Goal: Submit feedback/report problem

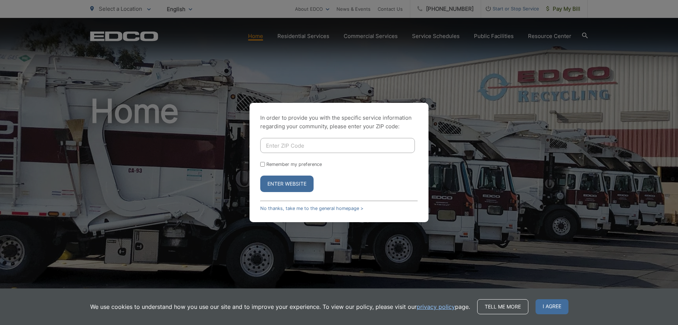
click at [306, 144] on input "Enter ZIP Code" at bounding box center [337, 145] width 155 height 15
type input "91932"
click at [324, 208] on link "No thanks, take me to the general homepage >" at bounding box center [311, 207] width 103 height 5
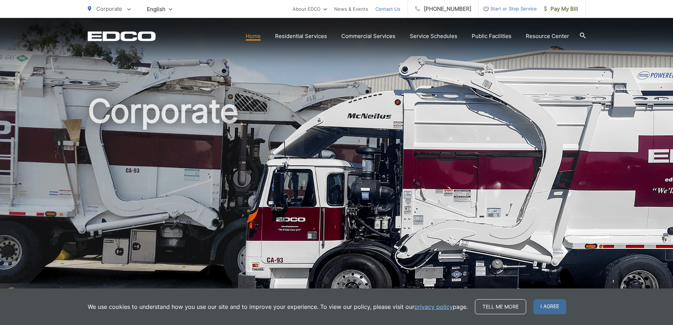
click at [395, 9] on link "Contact Us" at bounding box center [387, 9] width 25 height 9
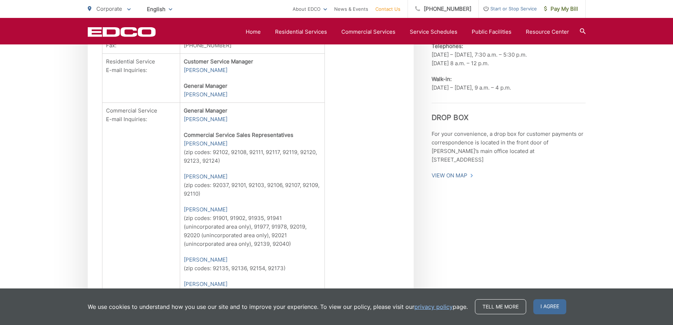
scroll to position [358, 0]
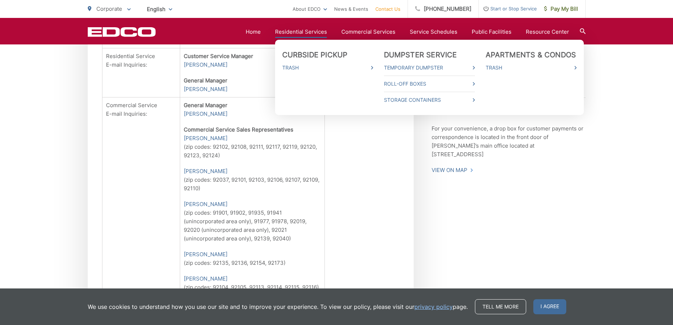
click at [291, 30] on link "Residential Services" at bounding box center [301, 32] width 52 height 9
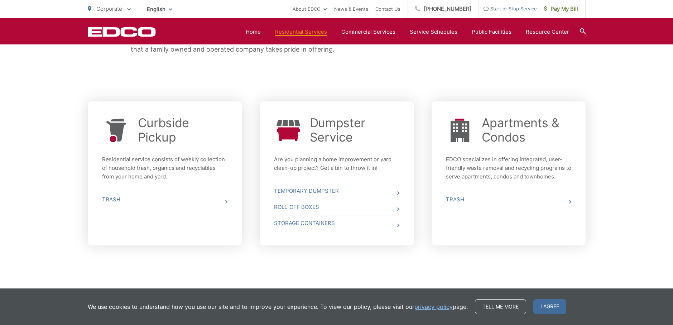
scroll to position [232, 0]
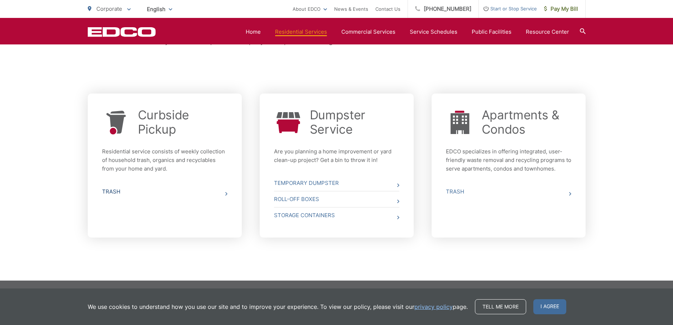
click at [108, 191] on link "Trash" at bounding box center [164, 192] width 125 height 16
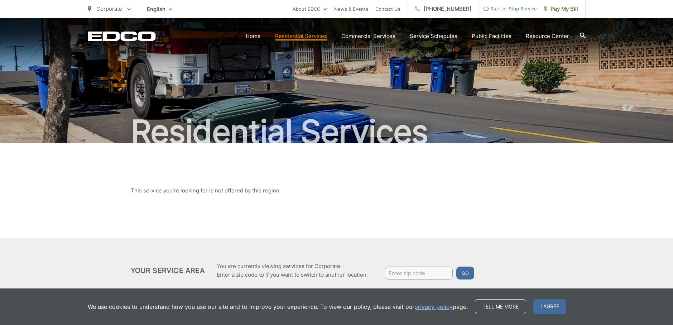
scroll to position [22, 0]
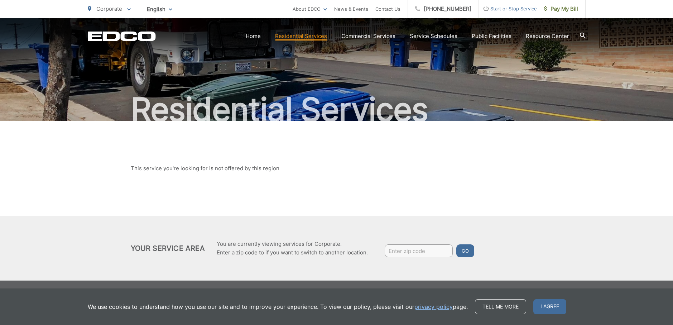
click at [391, 250] on input "Enter zip code" at bounding box center [418, 250] width 68 height 13
type input "91932"
click at [462, 250] on button "Go" at bounding box center [465, 250] width 18 height 13
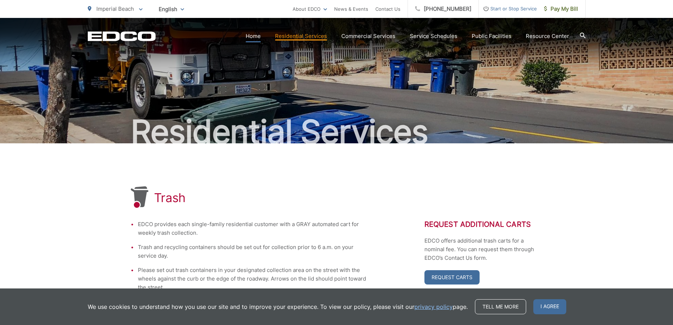
click at [255, 35] on link "Home" at bounding box center [253, 36] width 15 height 9
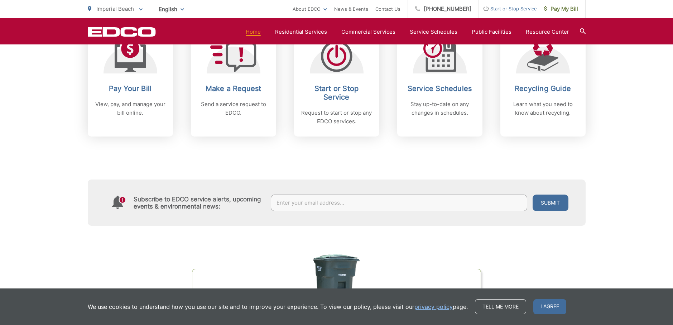
scroll to position [394, 0]
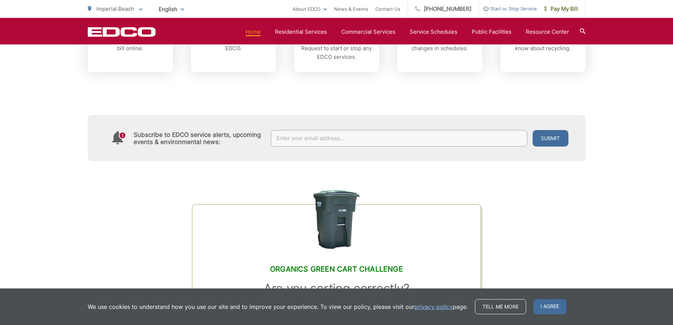
click at [288, 138] on input "text" at bounding box center [399, 138] width 256 height 16
type input "[EMAIL_ADDRESS][PERSON_NAME][DOMAIN_NAME]"
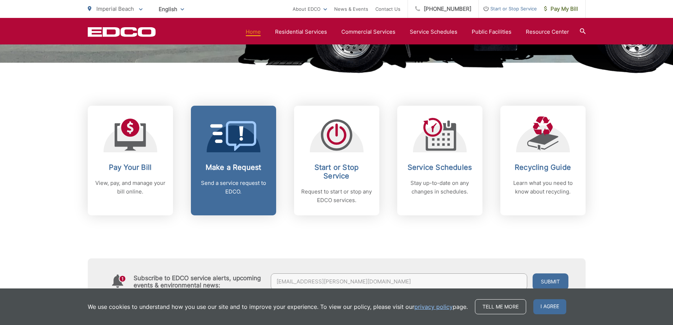
click at [241, 167] on h2 "Make a Request" at bounding box center [233, 167] width 71 height 9
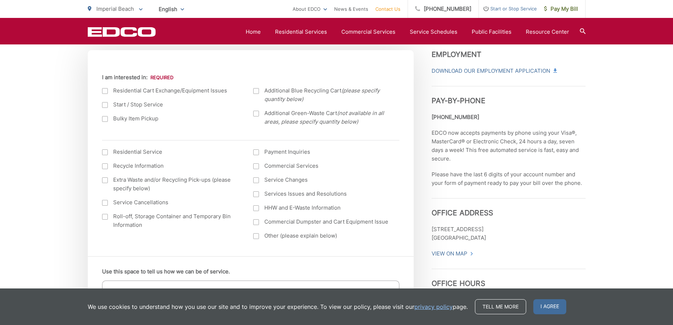
scroll to position [286, 0]
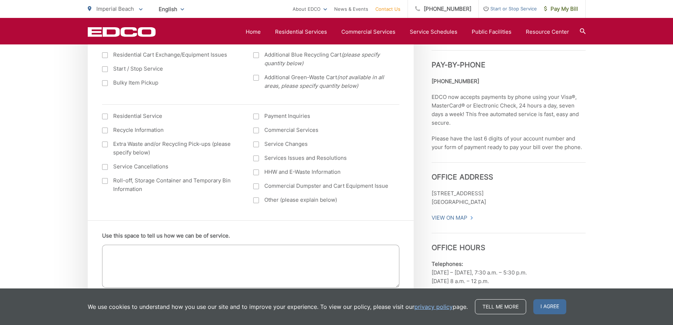
click at [105, 144] on div at bounding box center [105, 144] width 6 height 6
click at [0, 0] on input "Extra Waste and/or Recycling Pick-ups (please specify below)" at bounding box center [0, 0] width 0 height 0
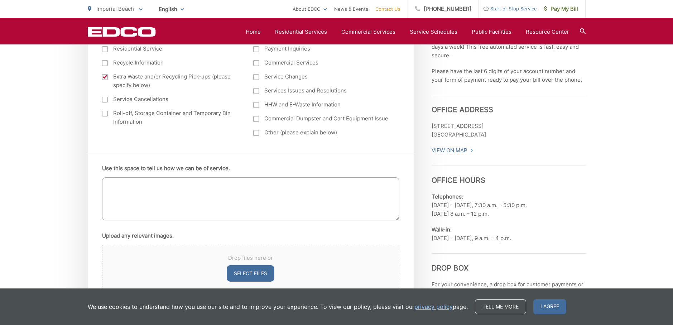
scroll to position [358, 0]
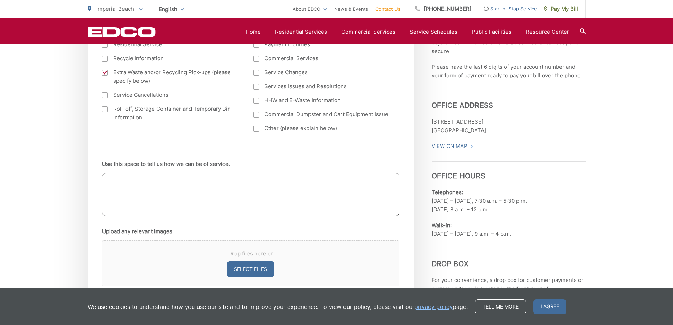
click at [118, 171] on li "Use this space to tell us how we can be of service." at bounding box center [250, 189] width 297 height 59
click at [109, 177] on textarea "Use this space to tell us how we can be of service." at bounding box center [250, 194] width 297 height 43
type textarea "W"
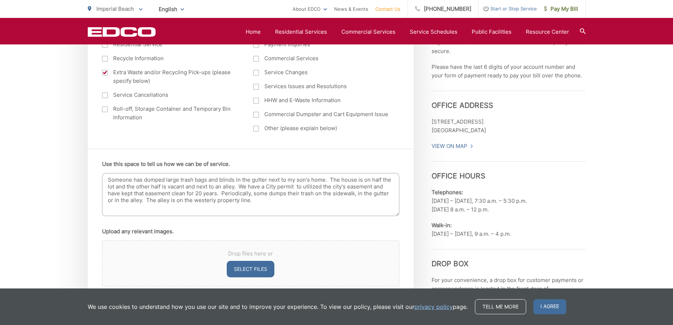
scroll to position [1, 0]
click at [245, 186] on textarea "Someone has dumped large trash bags and blinds in the gutter next to my son's h…" at bounding box center [250, 194] width 297 height 43
drag, startPoint x: 319, startPoint y: 192, endPoint x: 323, endPoint y: 192, distance: 3.6
click at [319, 192] on textarea "Someone has dumped large trash bags and blinds in the gutter next to my son's h…" at bounding box center [250, 194] width 297 height 43
click at [208, 199] on textarea "Someone has dumped large trash bags and blinds in the gutter next to my son's h…" at bounding box center [250, 194] width 297 height 43
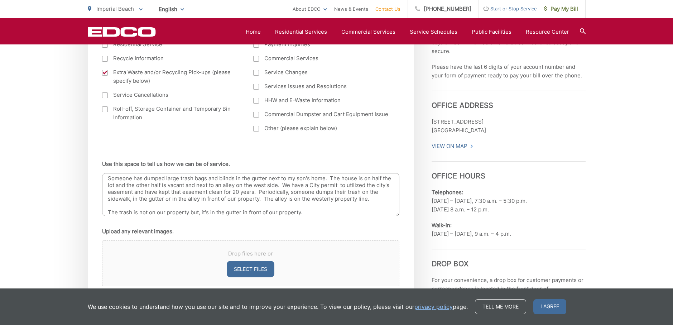
click at [315, 199] on textarea "Someone has dumped large trash bags and blinds in the gutter next to my son's h…" at bounding box center [250, 194] width 297 height 43
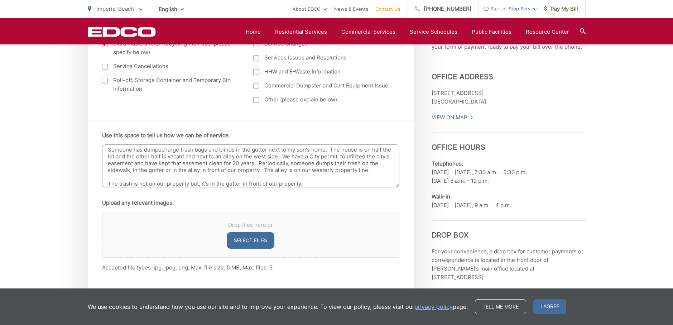
scroll to position [430, 0]
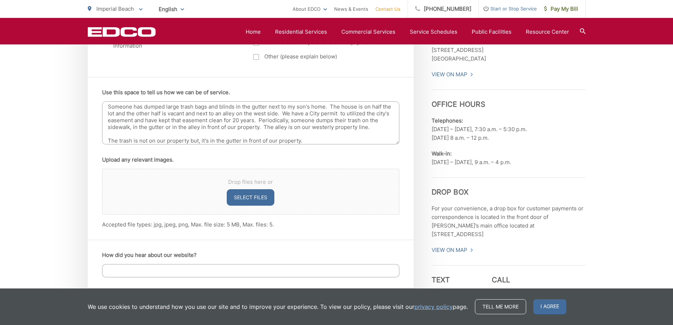
click at [302, 141] on textarea "Someone has dumped large trash bags and blinds in the gutter next to my son's h…" at bounding box center [250, 122] width 297 height 43
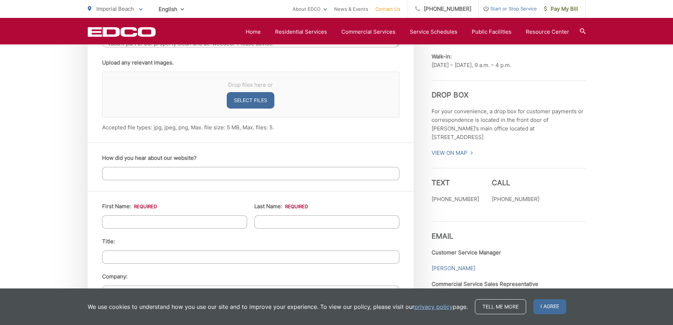
scroll to position [644, 0]
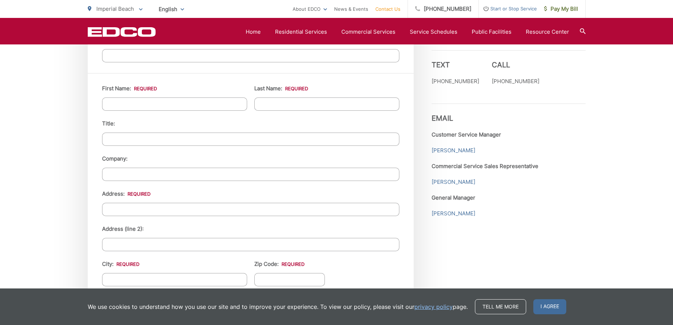
type textarea "Someone has dumped large trash bags and blinds in the gutter next to my son's h…"
click at [131, 105] on input "First Name: *" at bounding box center [174, 103] width 145 height 13
type input "Robert Joe"
type input "Vasquez"
type input "170 Elkwood Ave."
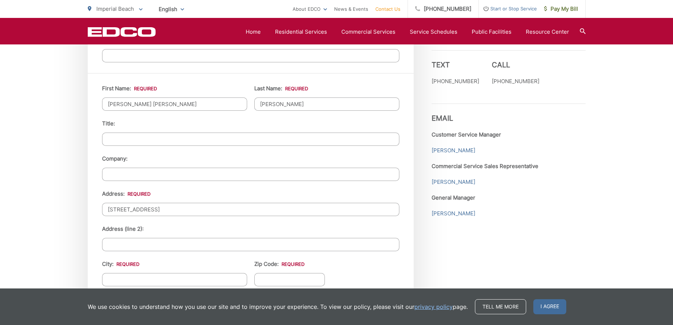
type input "Imperial Beach"
type input "91932"
type input "6196280428"
type input "ibbobv@cox.net"
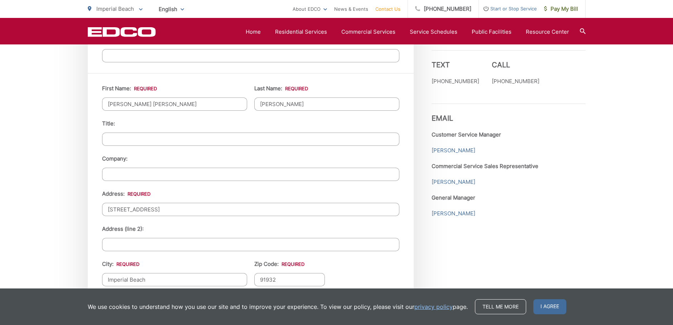
type input "(619) 628-0428"
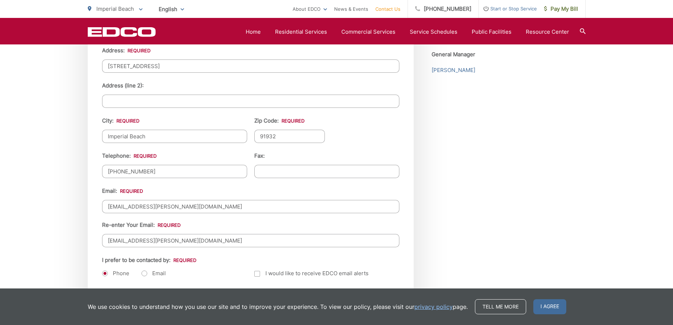
scroll to position [716, 0]
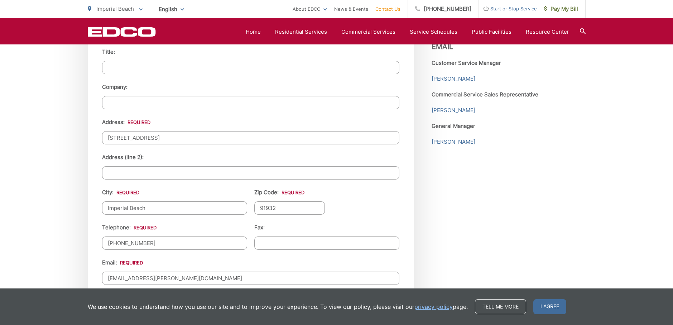
drag, startPoint x: 153, startPoint y: 137, endPoint x: 166, endPoint y: 138, distance: 13.6
click at [166, 138] on input "170 Elkwood Ave." at bounding box center [250, 137] width 297 height 13
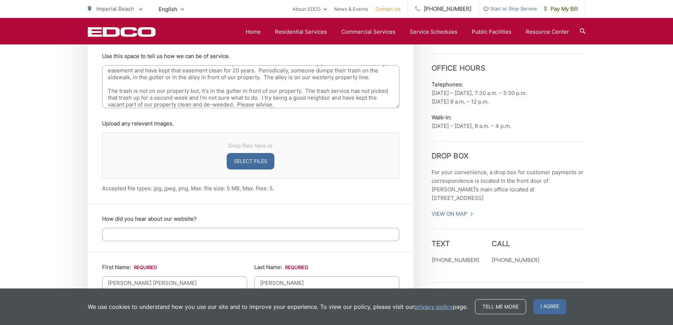
scroll to position [465, 0]
click at [275, 105] on textarea "Someone has dumped large trash bags and blinds in the gutter next to my son's h…" at bounding box center [250, 87] width 297 height 43
click at [238, 105] on textarea "Someone has dumped large trash bags and blinds in the gutter next to my son's h…" at bounding box center [250, 87] width 297 height 43
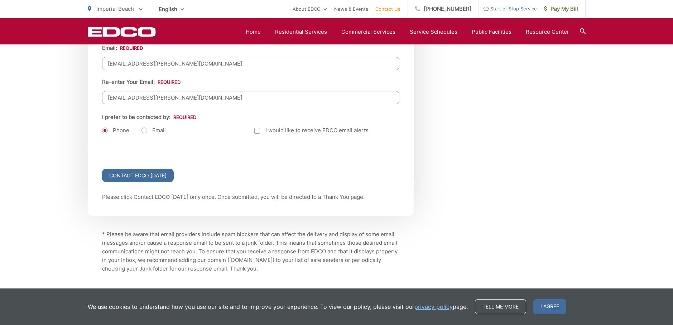
scroll to position [931, 0]
type textarea "Someone has dumped large trash bags and blinds in the gutter next to my son's h…"
click at [142, 129] on label "Email" at bounding box center [153, 129] width 24 height 7
radio input "true"
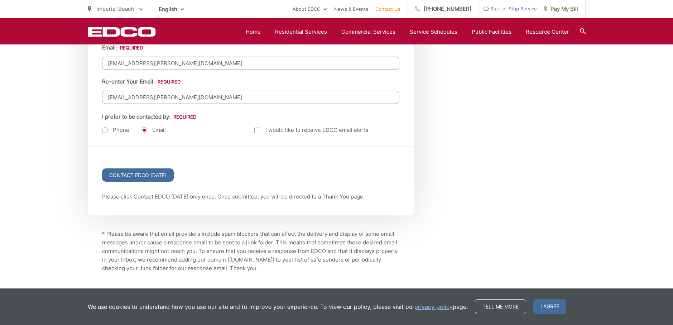
click at [257, 130] on div at bounding box center [257, 130] width 6 height 6
click at [0, 0] on input "Email Alerts" at bounding box center [0, 0] width 0 height 0
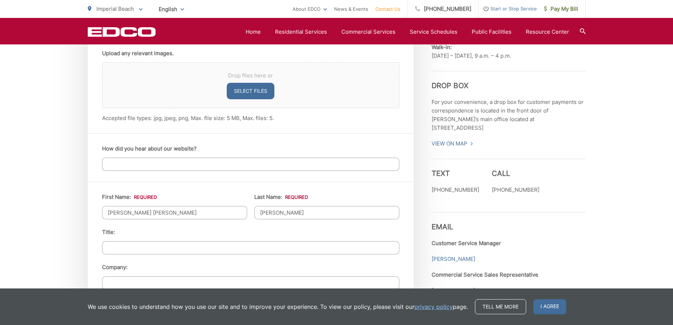
scroll to position [465, 0]
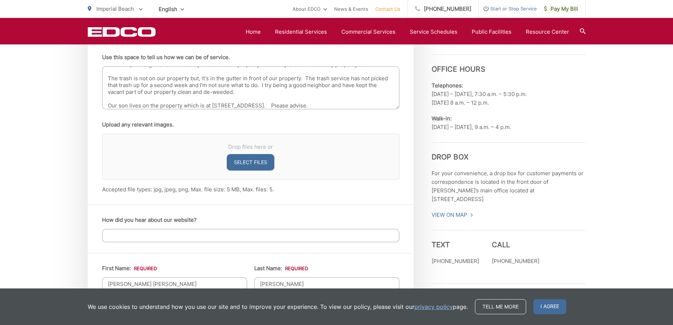
click at [279, 105] on textarea "Someone has dumped large trash bags and blinds in the gutter next to my son's h…" at bounding box center [250, 87] width 297 height 43
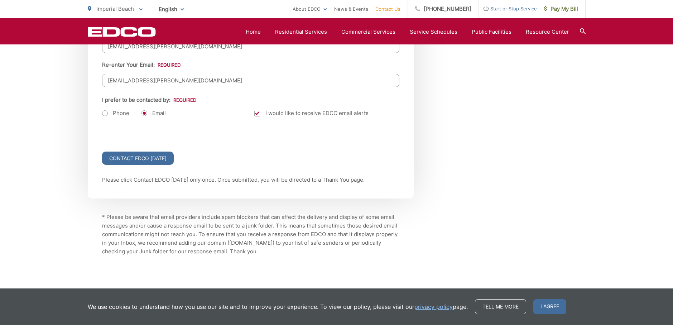
scroll to position [966, 0]
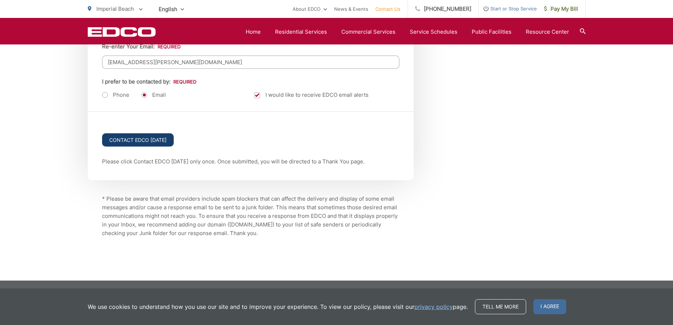
type textarea "Someone has dumped large trash bags and blinds in the gutter next to my son's h…"
click at [130, 137] on input "Contact EDCO Today" at bounding box center [138, 139] width 72 height 13
